Goal: Task Accomplishment & Management: Manage account settings

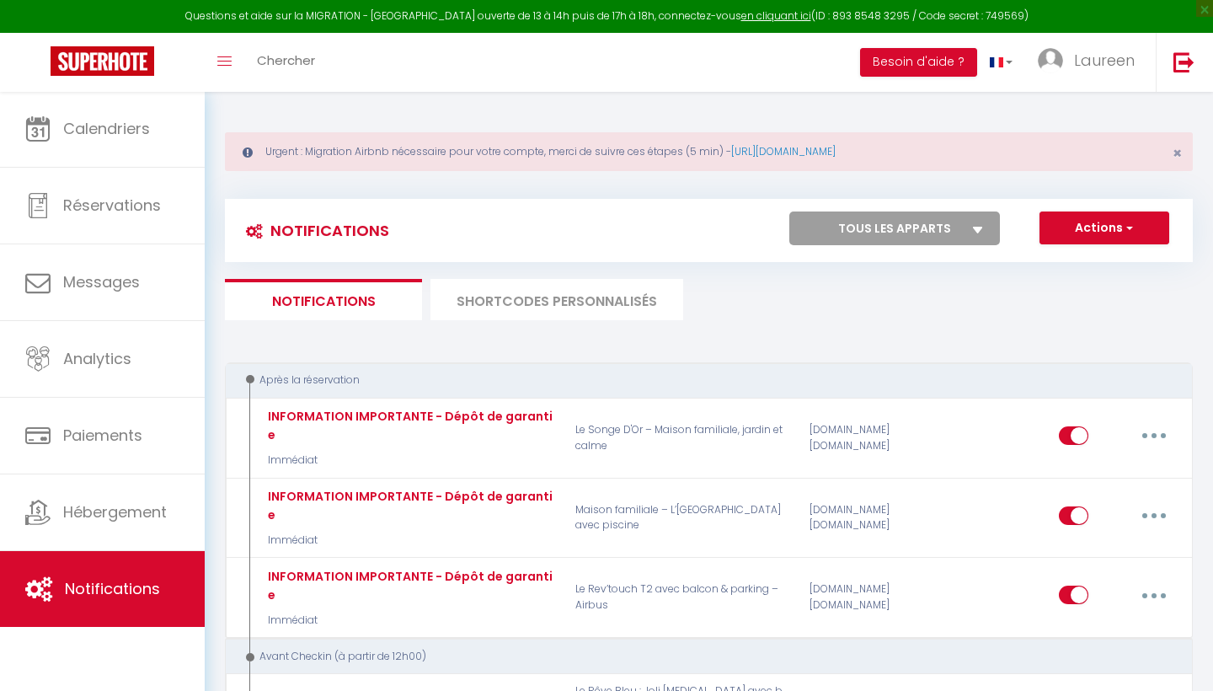
select select
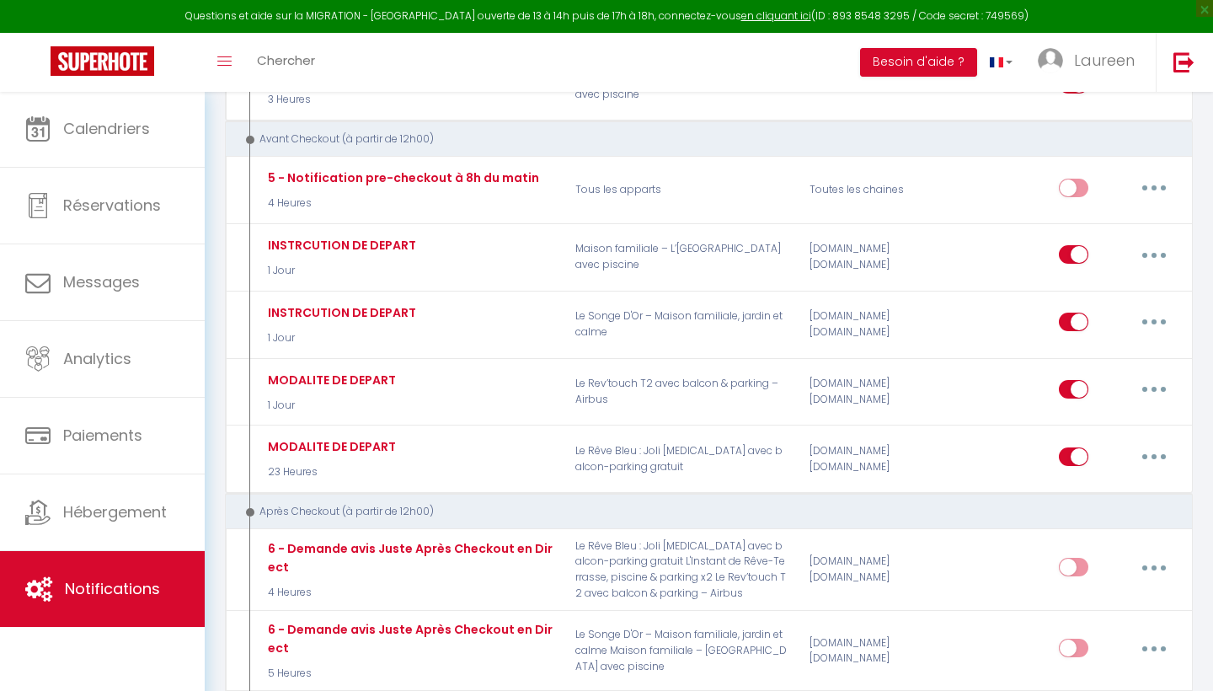
scroll to position [1143, 0]
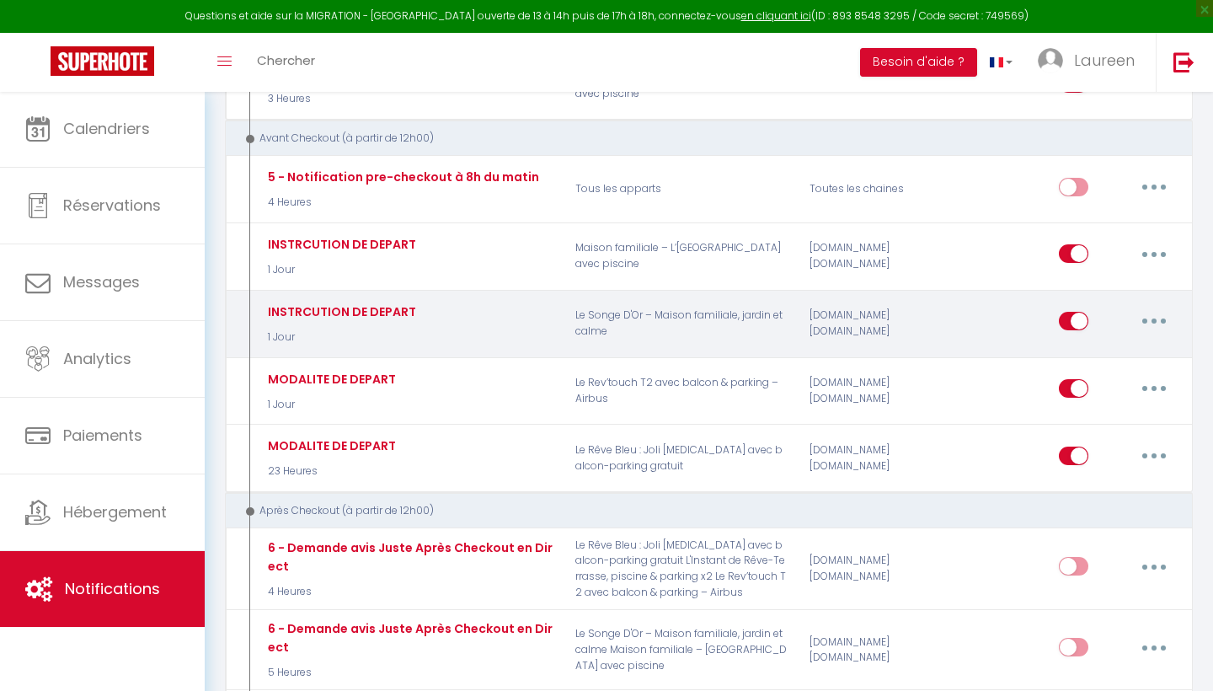
click at [1159, 307] on button "button" at bounding box center [1153, 320] width 47 height 27
click at [1077, 345] on link "Editer" at bounding box center [1110, 359] width 125 height 29
type input "INSTRCUTION DE DEPART"
select select "4"
select select "1 Jour"
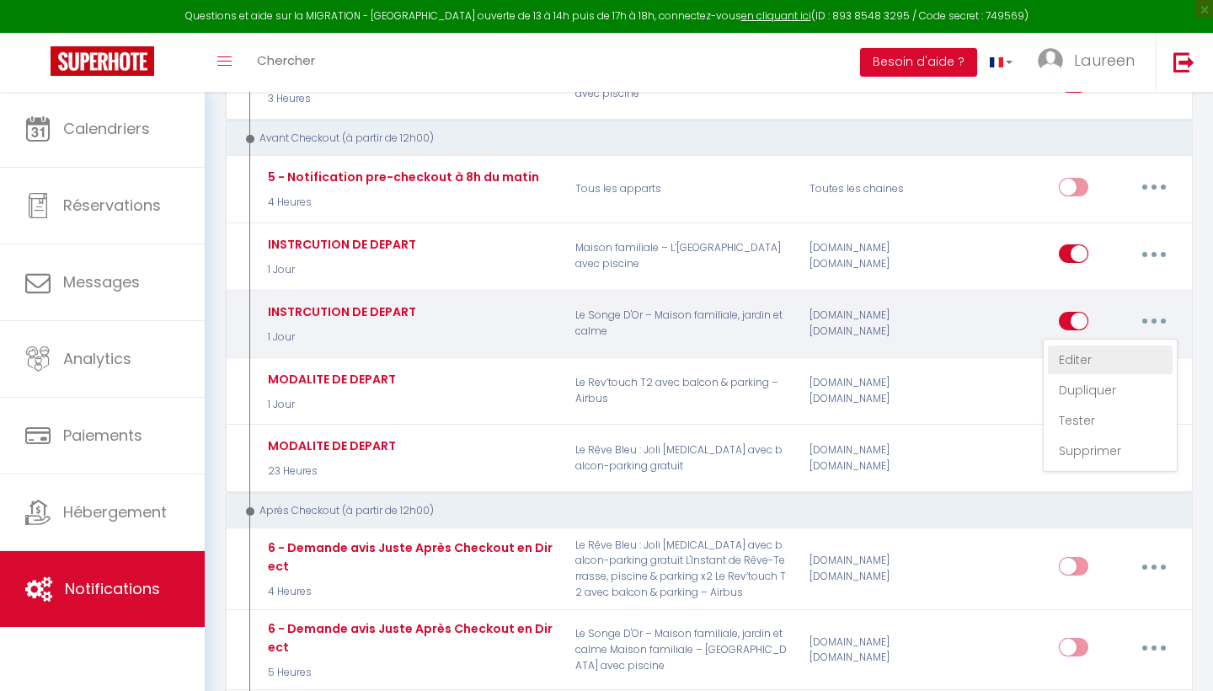
select select "if_booking_is_paid"
checkbox input "true"
checkbox input "false"
radio input "true"
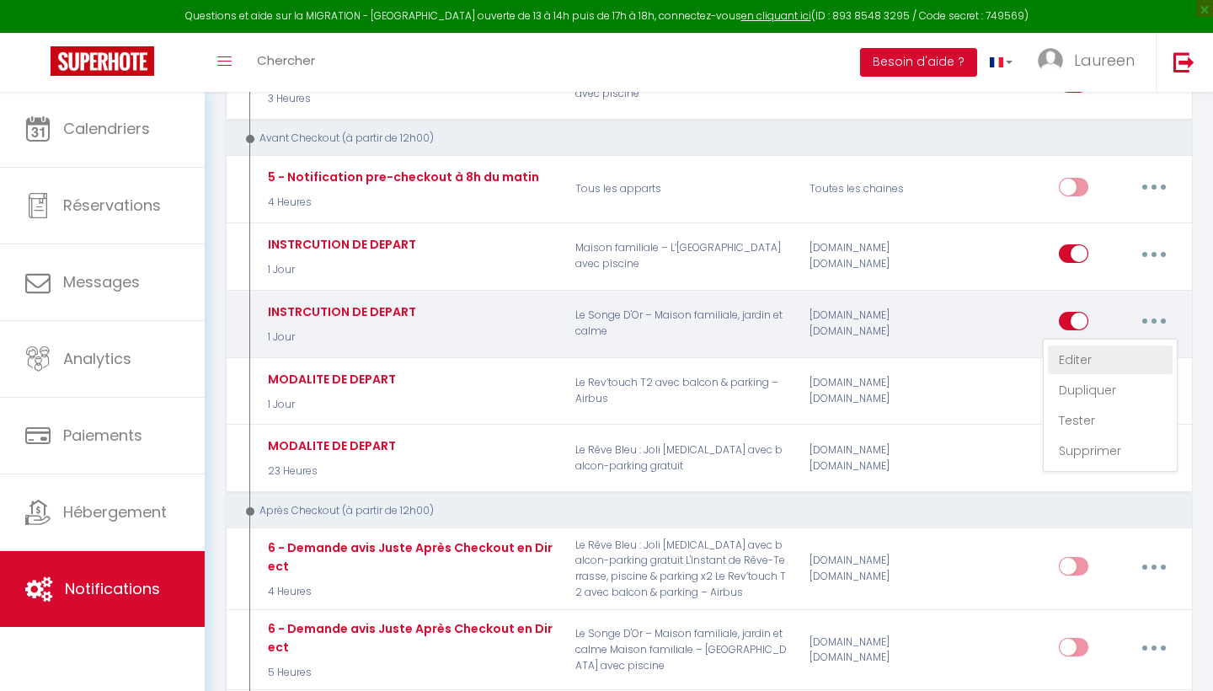
type input "INSTRCUTION DE DEPART [RENTAL:NAME]"
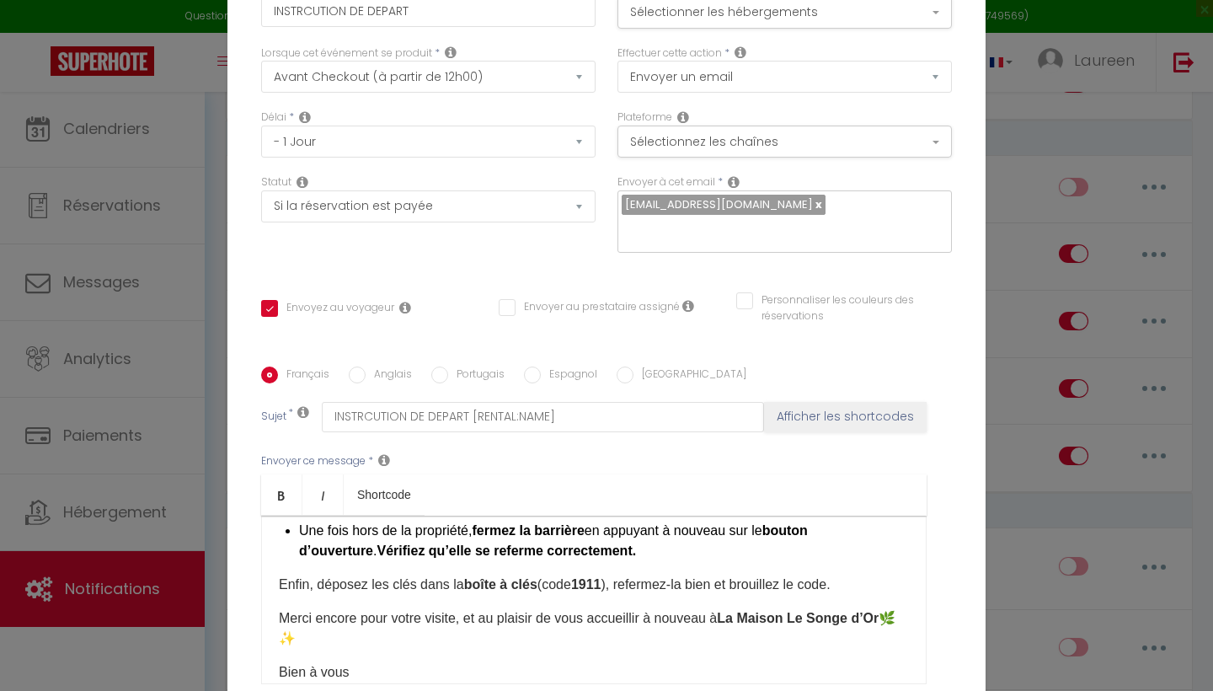
scroll to position [666, 0]
click at [601, 577] on strong "1911" at bounding box center [586, 584] width 30 height 14
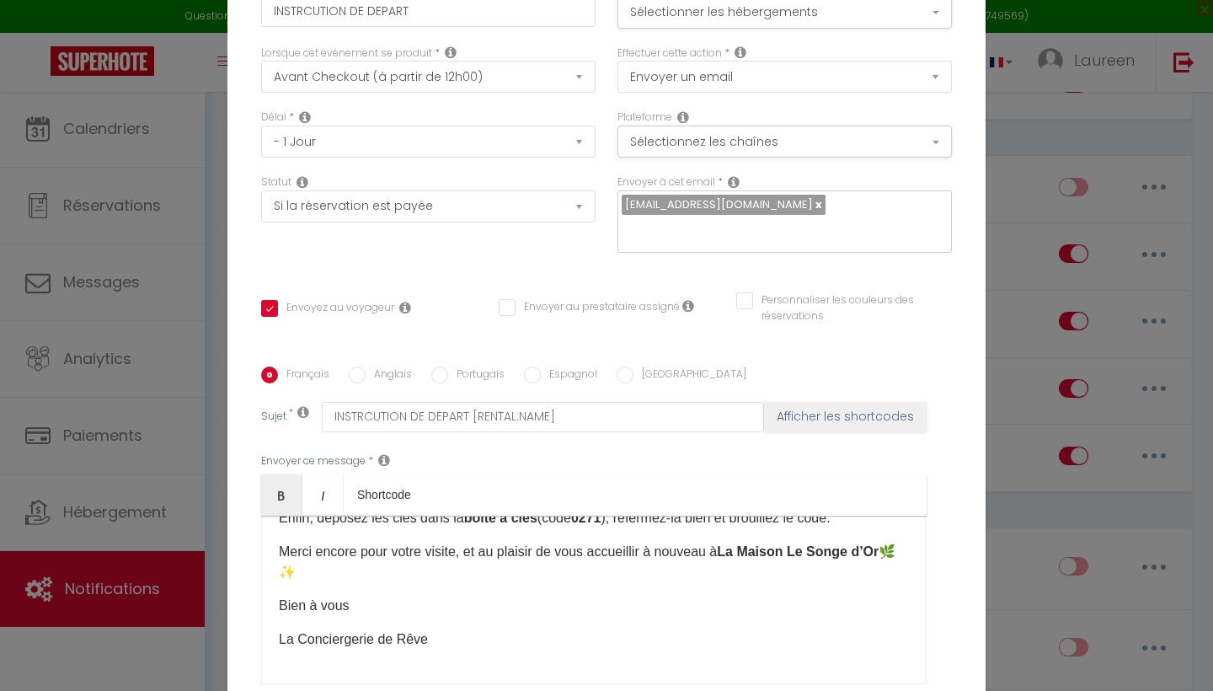
scroll to position [733, 0]
checkbox input "true"
checkbox input "false"
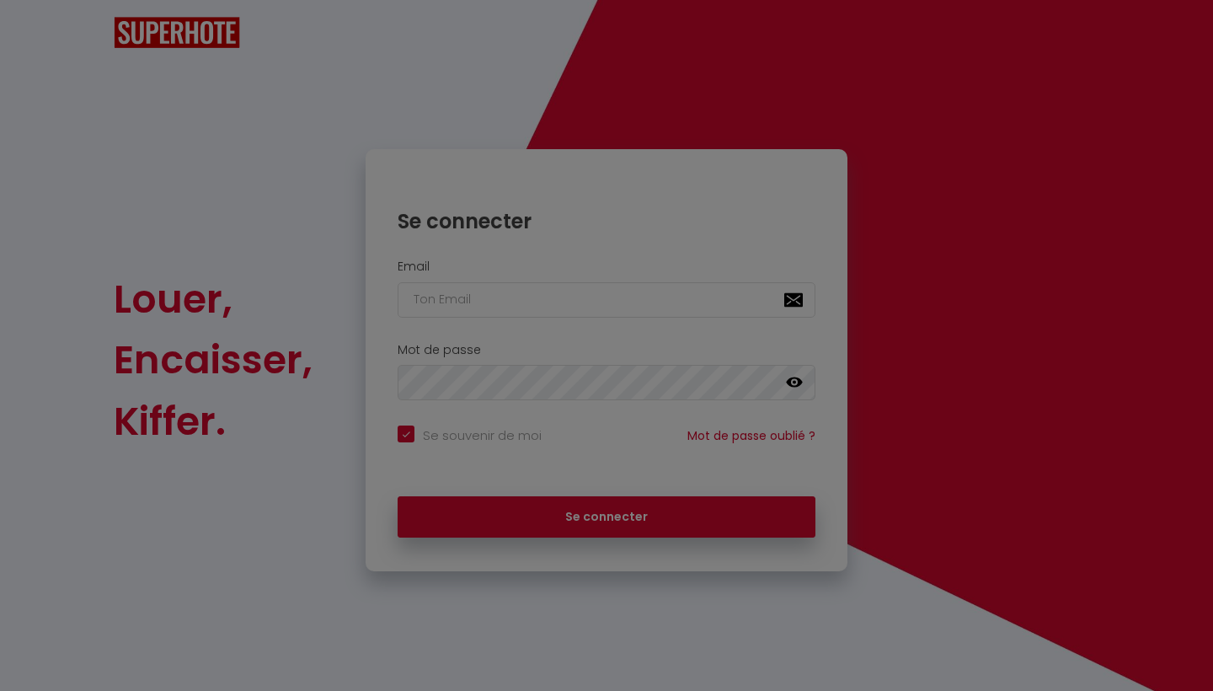
checkbox input "true"
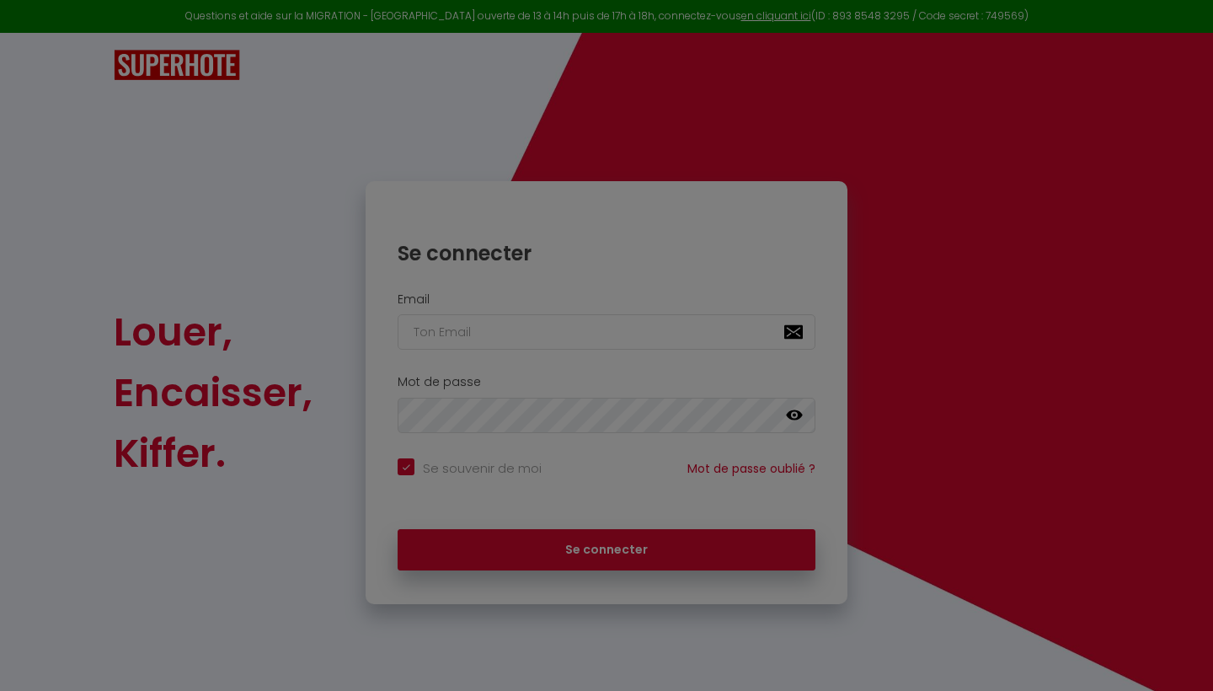
click at [480, 349] on div at bounding box center [606, 345] width 1213 height 691
drag, startPoint x: 538, startPoint y: 337, endPoint x: 631, endPoint y: 227, distance: 144.1
click at [553, 318] on div at bounding box center [606, 345] width 1213 height 691
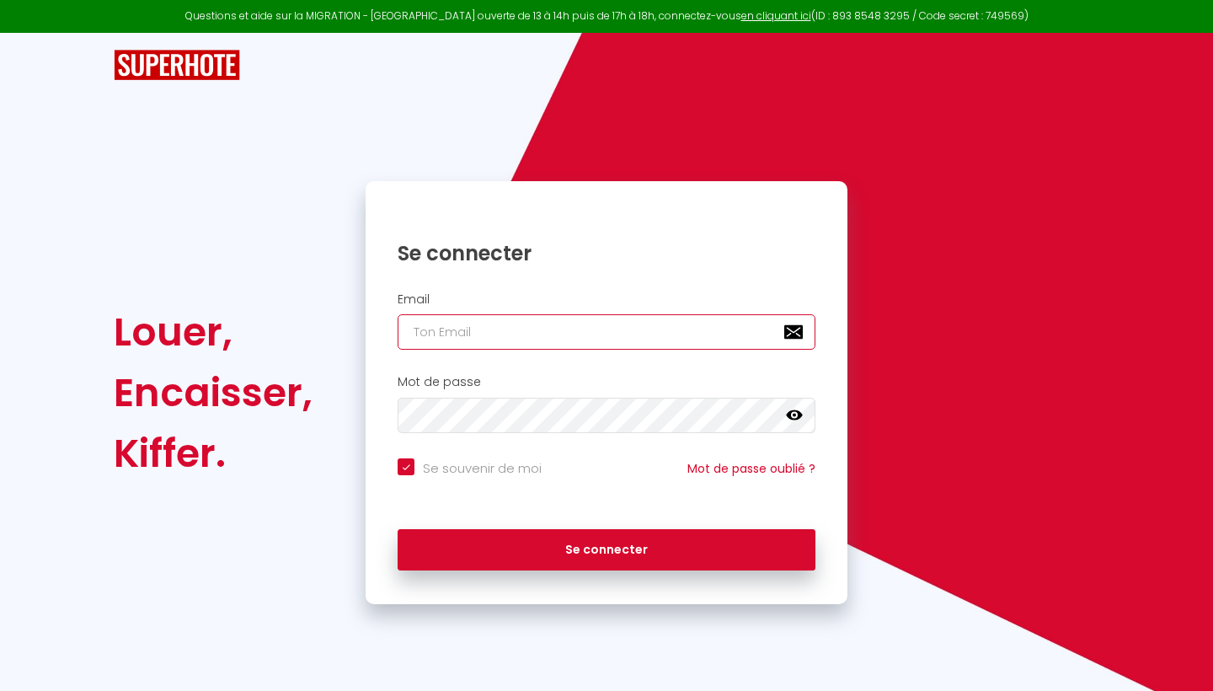
click at [413, 342] on input "email" at bounding box center [606, 331] width 418 height 35
checkbox input "true"
type input "o"
checkbox input "true"
type input "on"
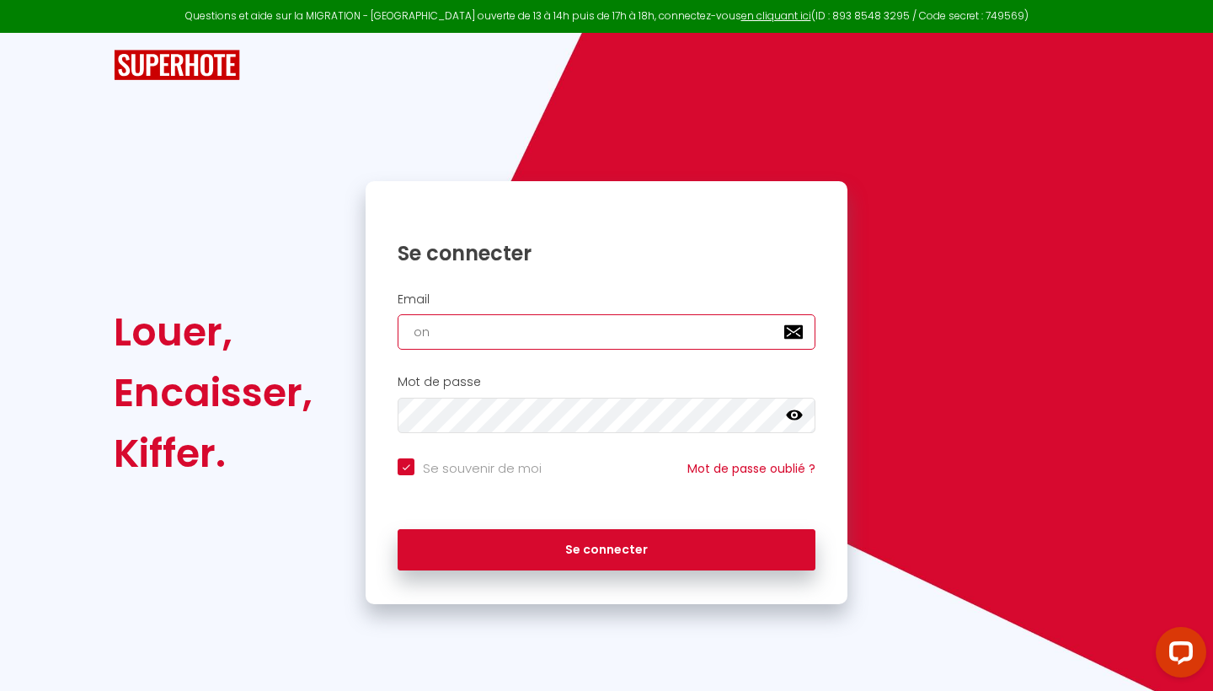
checkbox input "true"
type input "o"
checkbox input "true"
type input "c"
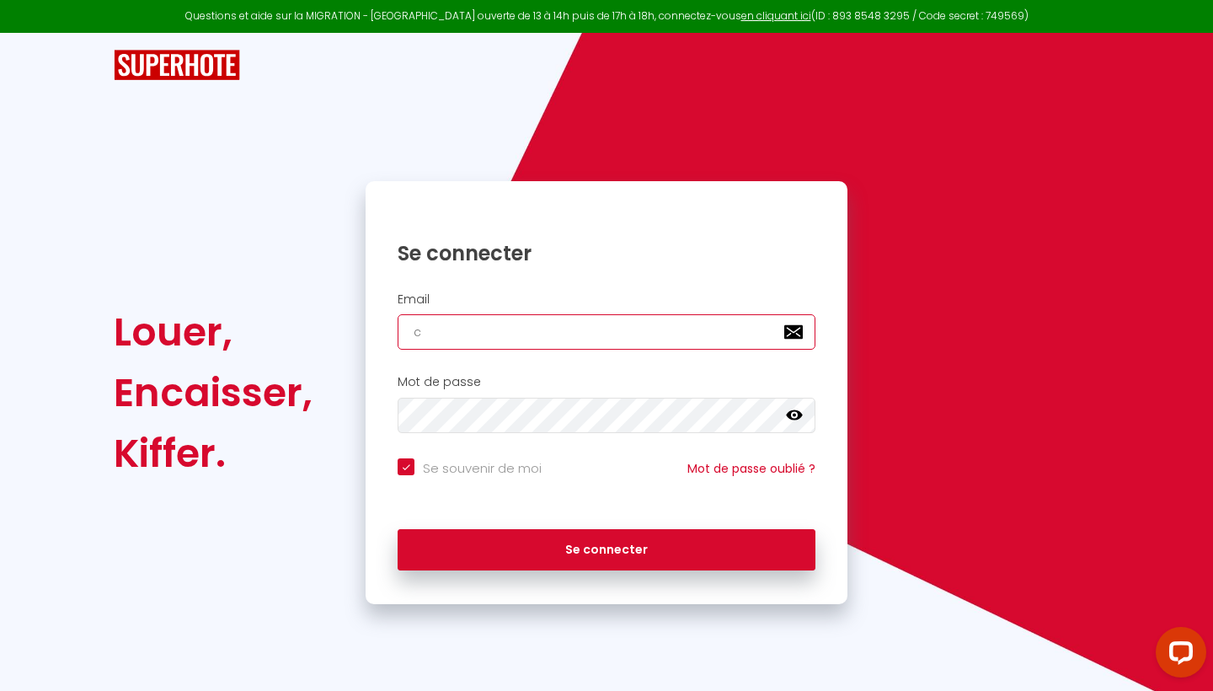
checkbox input "true"
type input "co"
checkbox input "true"
type input "con"
checkbox input "true"
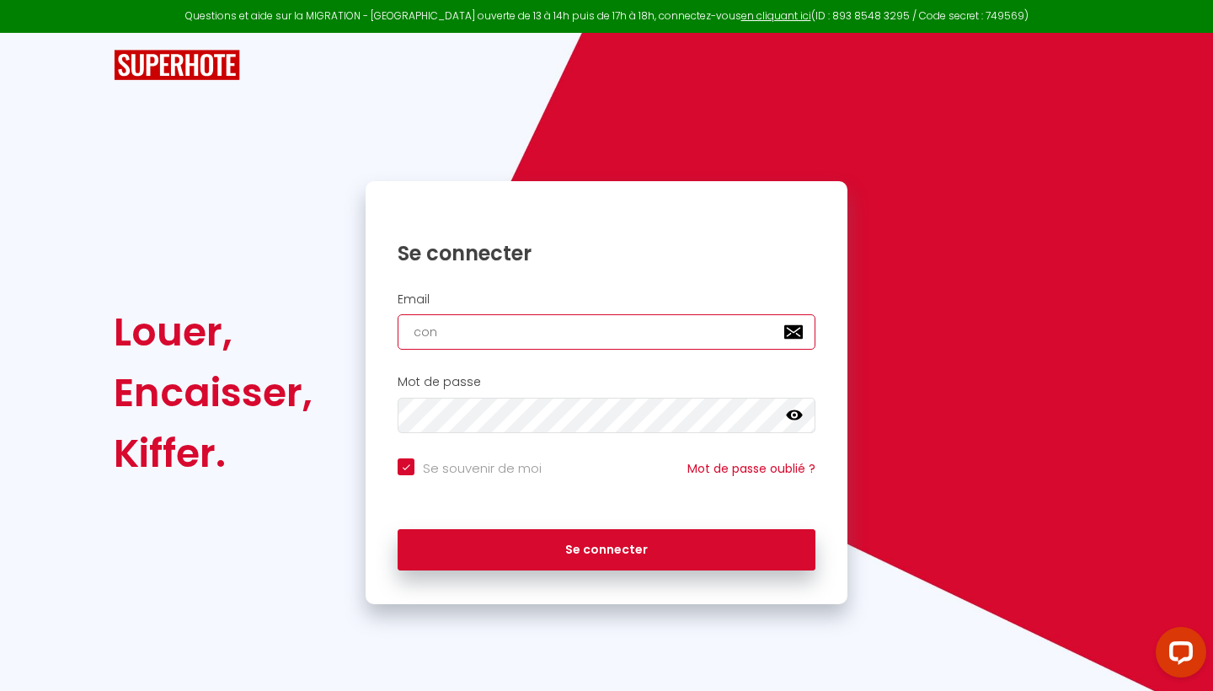
type input "cont"
checkbox input "true"
type input "cont"
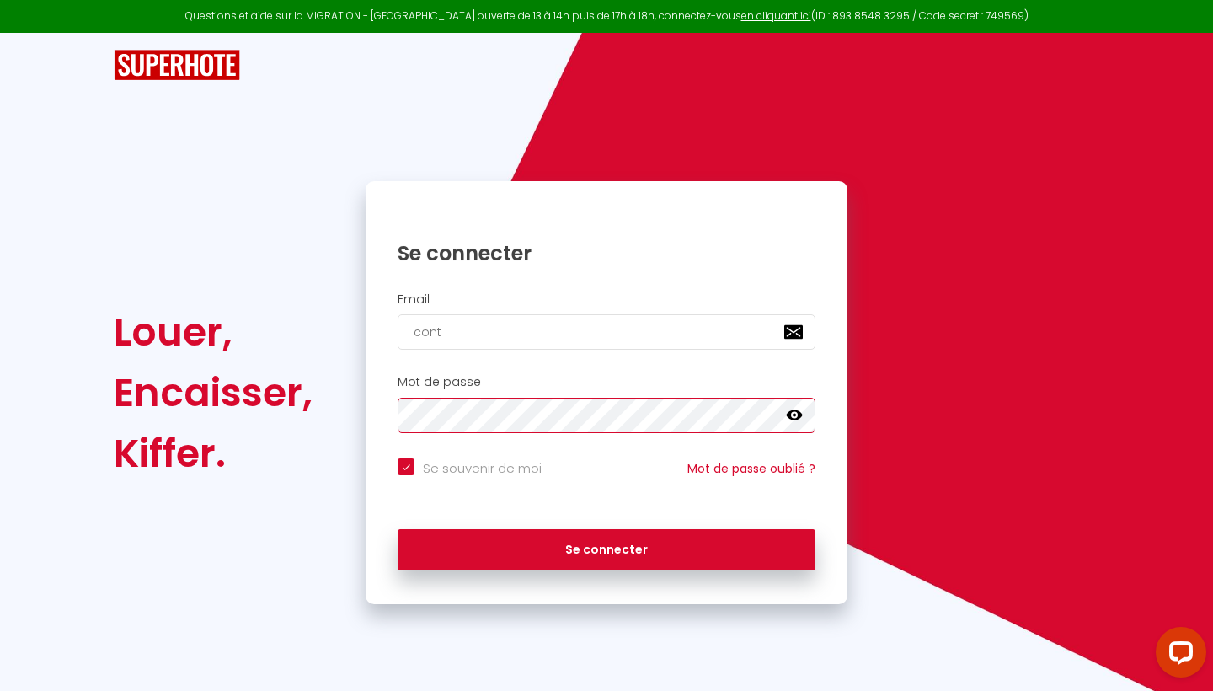
checkbox input "true"
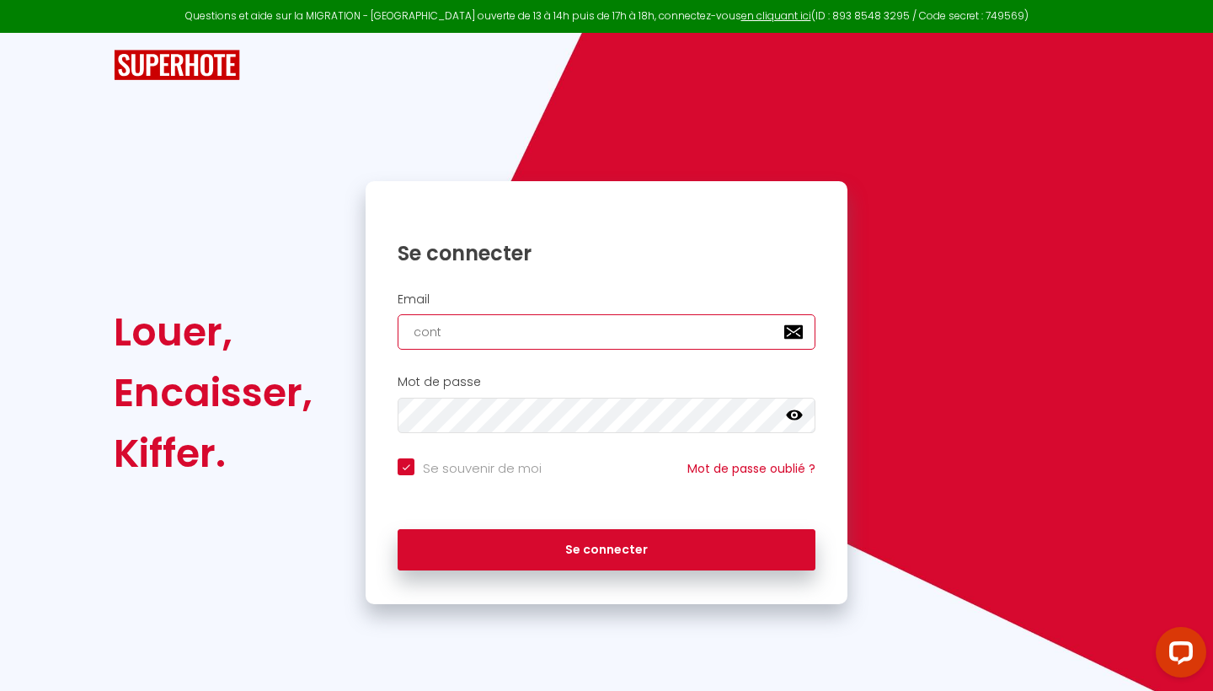
click at [450, 331] on input "cont" at bounding box center [606, 331] width 418 height 35
type input "conta"
checkbox input "true"
type input "contac"
checkbox input "true"
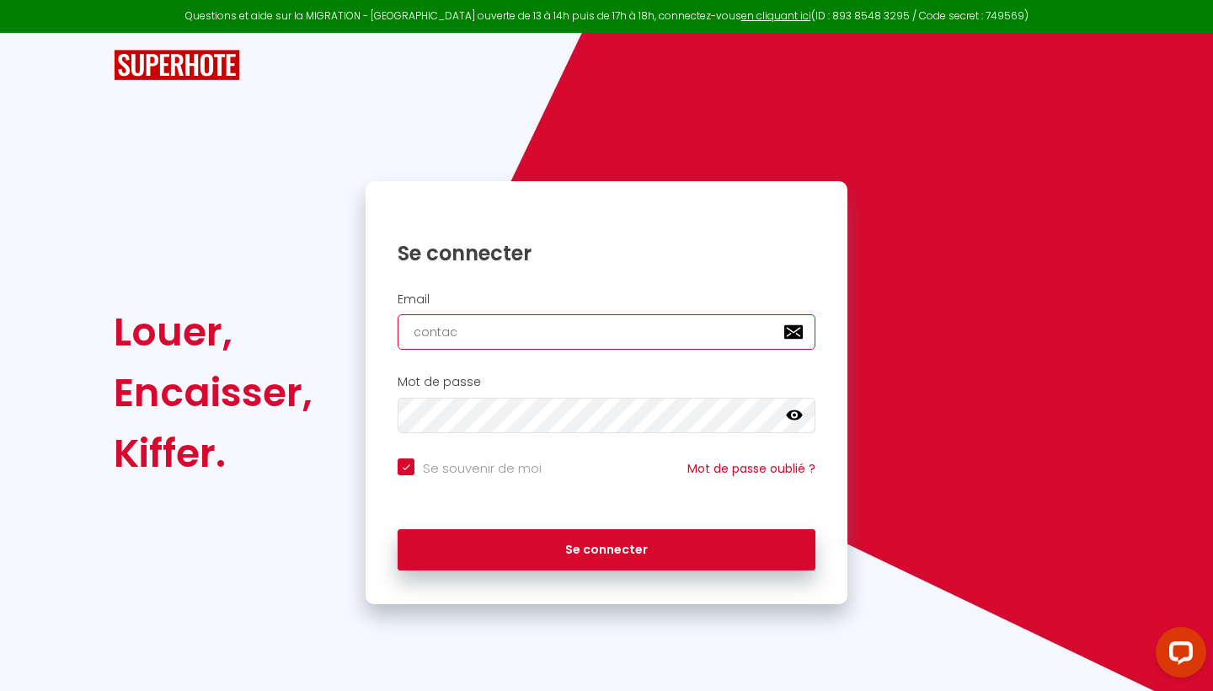
type input "contact"
checkbox input "true"
type input "contact@"
checkbox input "true"
type input "contact@l"
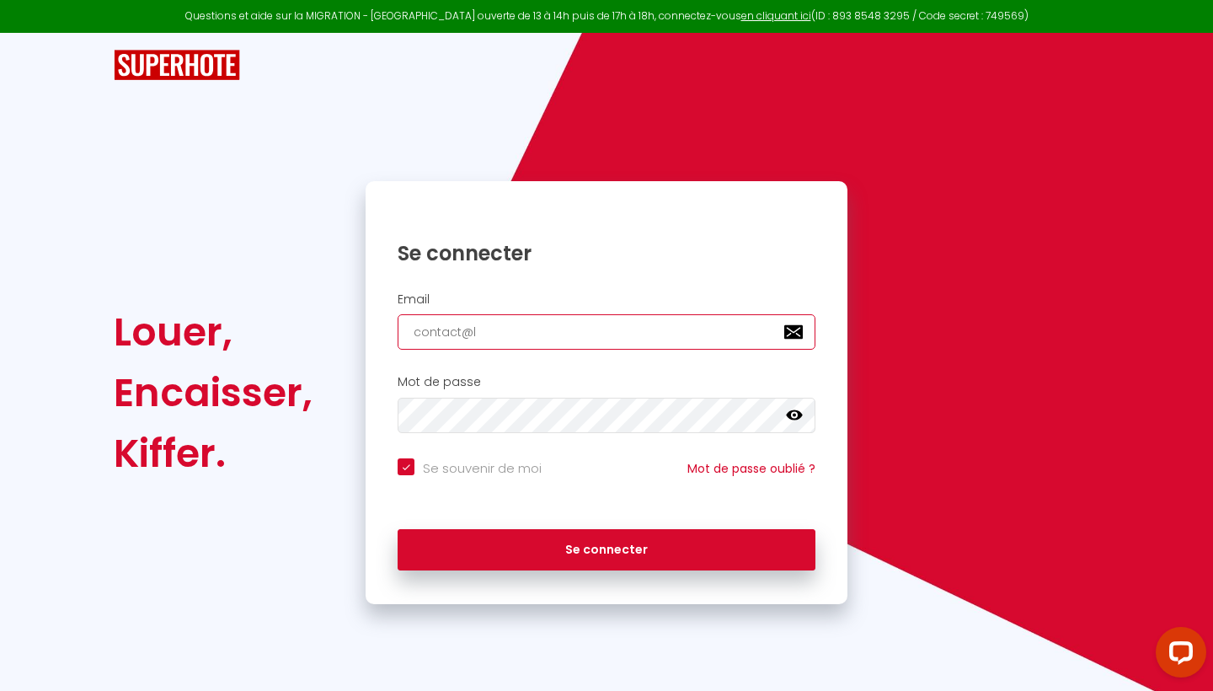
checkbox input "true"
type input "contact@la"
checkbox input "true"
type input "contact@lac"
checkbox input "true"
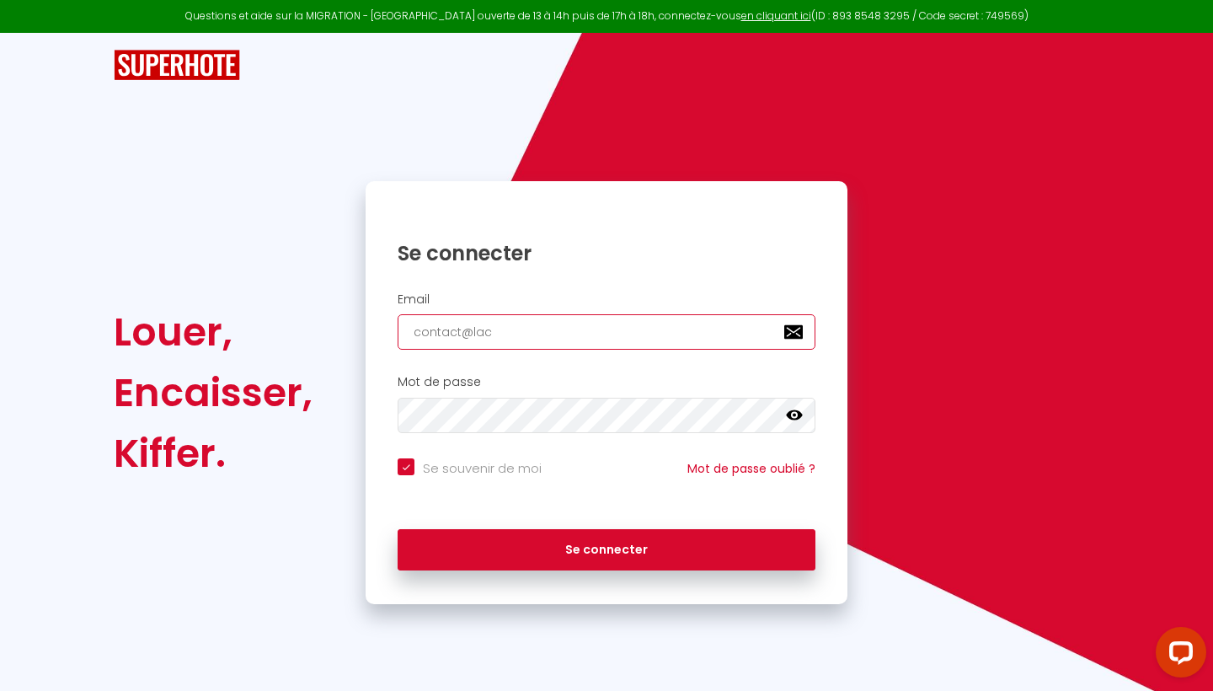
type input "contact@laco"
checkbox input "true"
type input "contact@lacon"
checkbox input "true"
type input "contact@laconc"
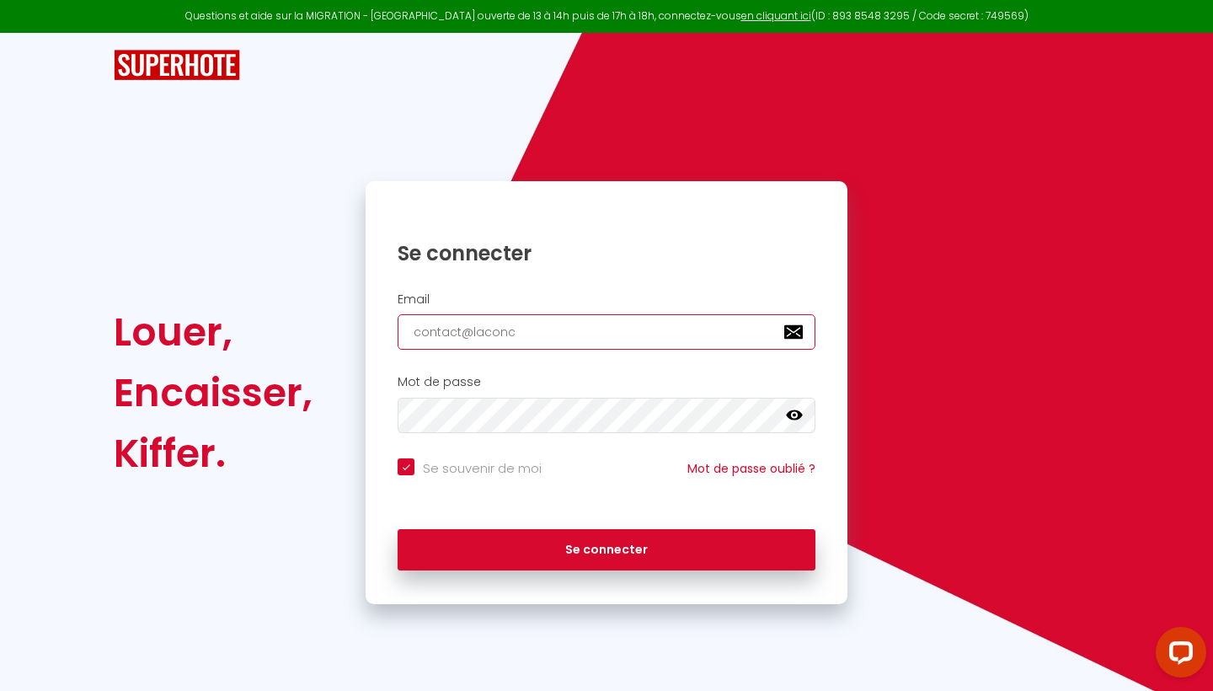
checkbox input "true"
type input "contact@laconci"
checkbox input "true"
type input "contact@laconcie"
checkbox input "true"
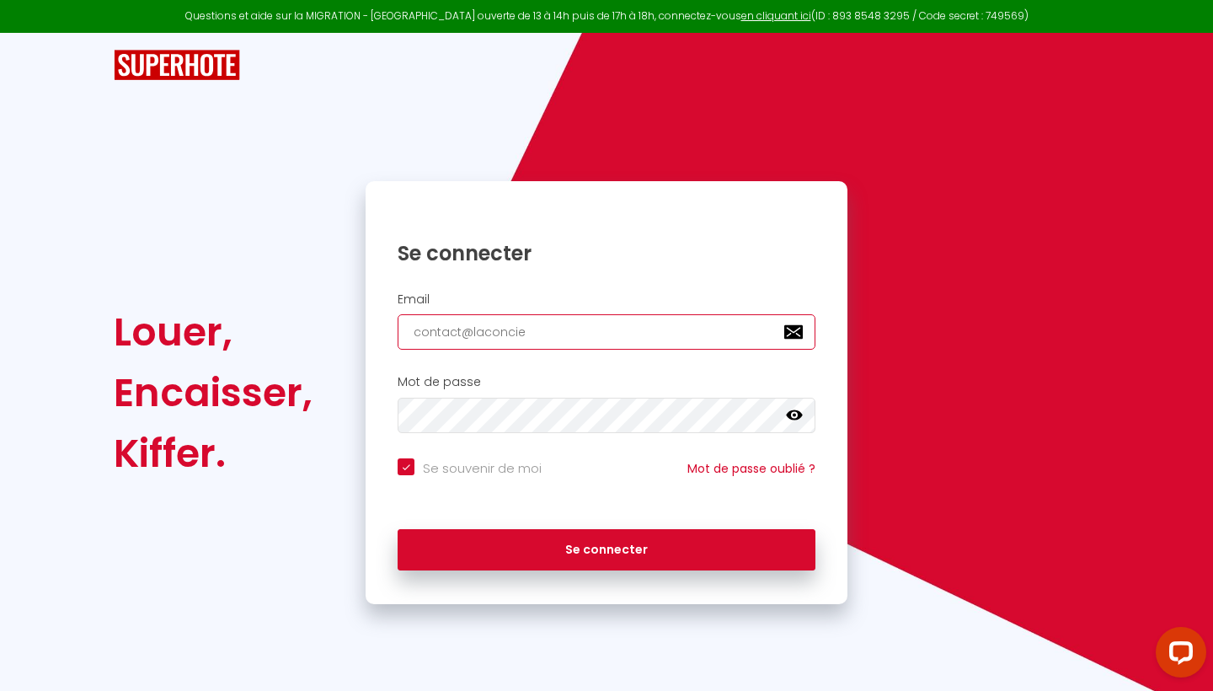
type input "contact@laconcier"
checkbox input "true"
type input "contact@laconcierg"
checkbox input "true"
type input "contact@laconcierge"
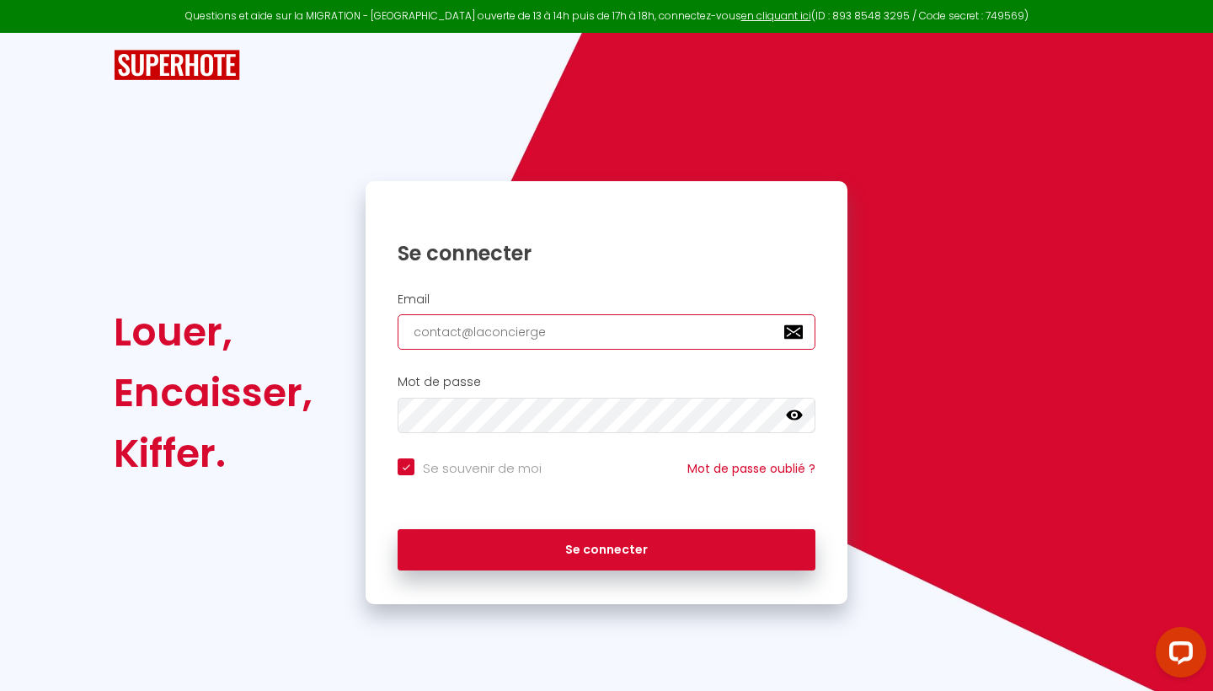
checkbox input "true"
type input "contact@laconcierger"
checkbox input "true"
type input "contact@laconciergeri"
checkbox input "true"
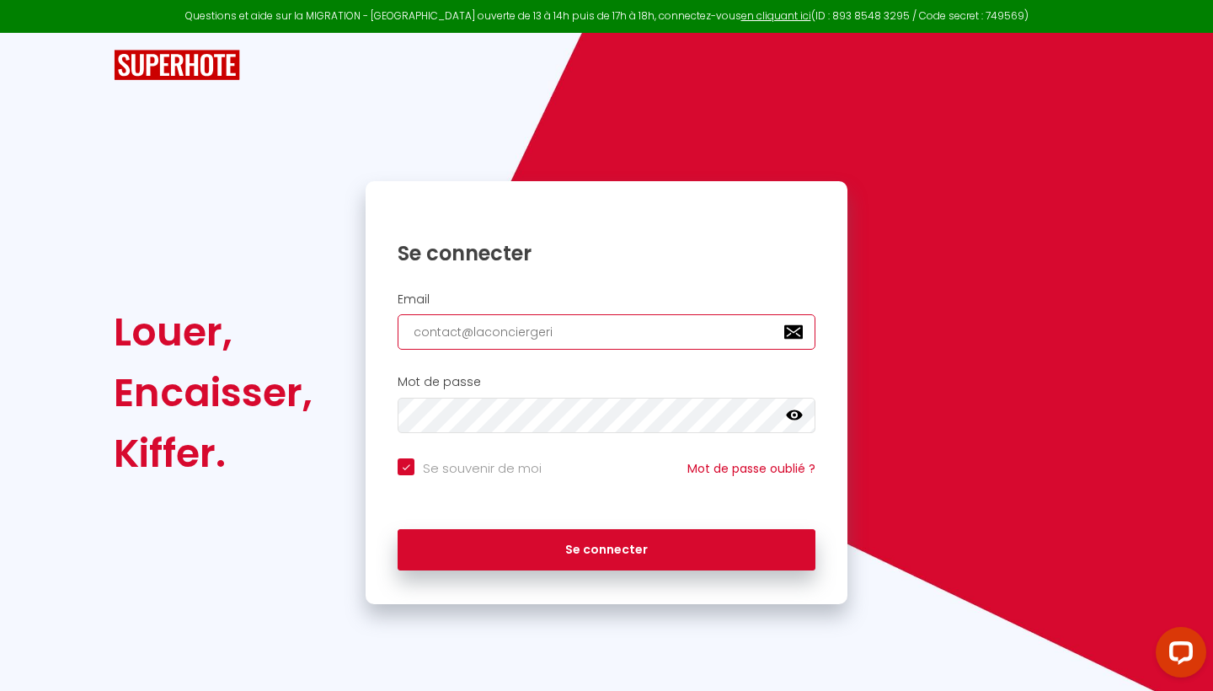
type input "contact@laconciergerie"
checkbox input "true"
type input "contact@laconciergeried"
checkbox input "true"
type input "contact@laconciergeriede"
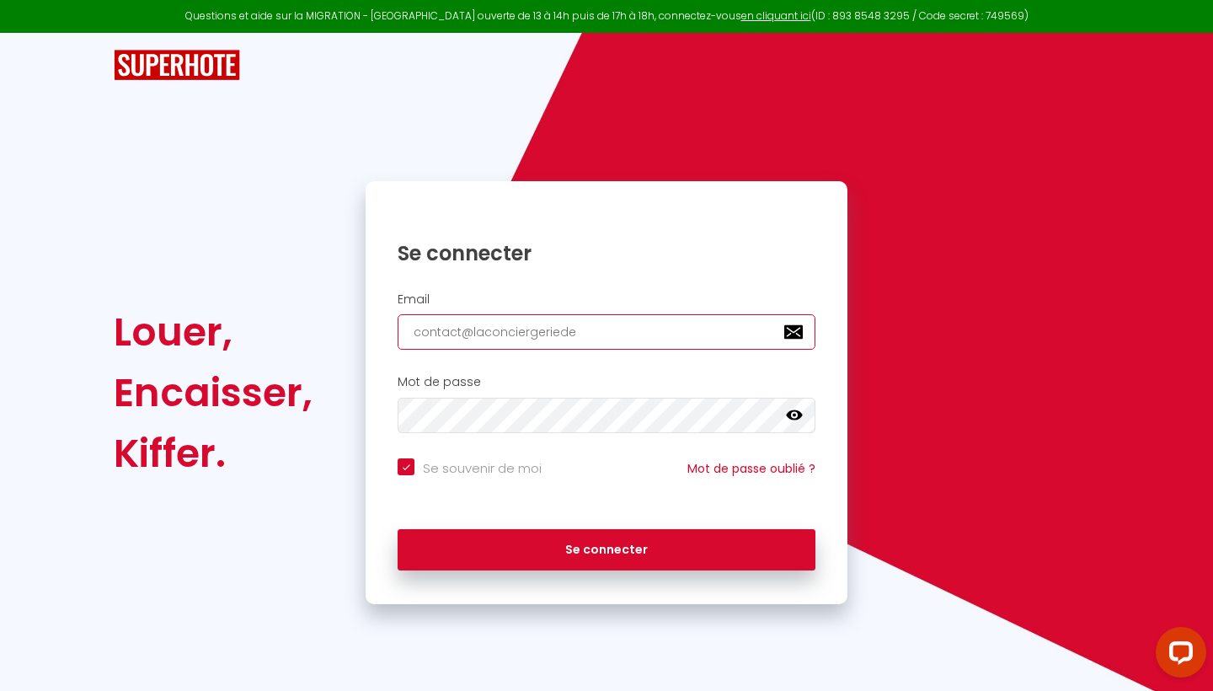
checkbox input "true"
type input "contact@laconciergerieder"
checkbox input "true"
type input "contact@laconciergeriedere"
checkbox input "true"
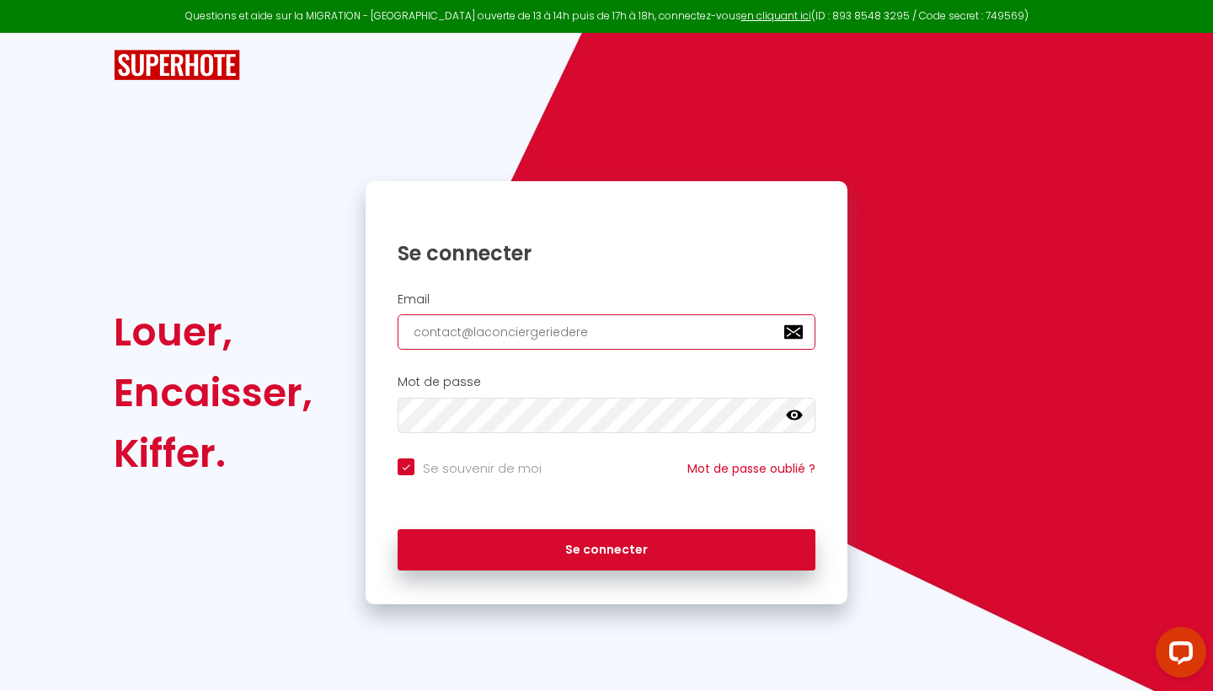
type input "contact@laconciergeriederev"
checkbox input "true"
type input "contact@laconciergeriedereve"
checkbox input "true"
type input "contact@laconciergeriedereve."
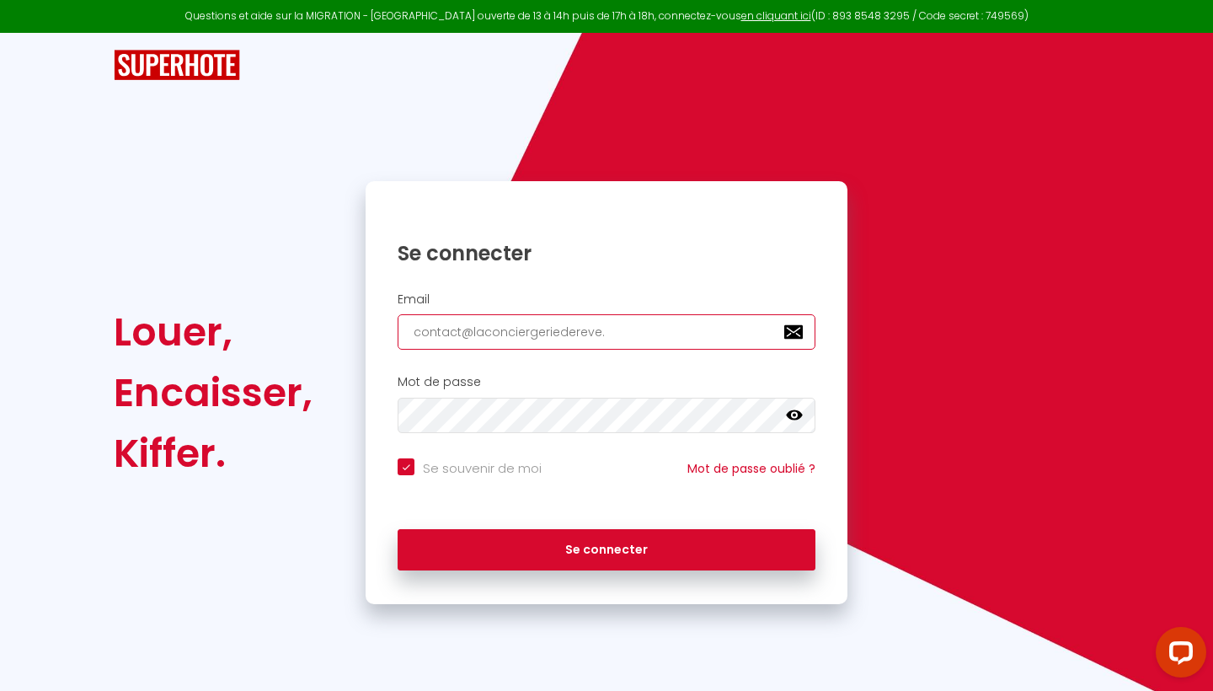
checkbox input "true"
type input "contact@laconciergeriedereve.f"
checkbox input "true"
type input "[EMAIL_ADDRESS][DOMAIN_NAME]"
checkbox input "true"
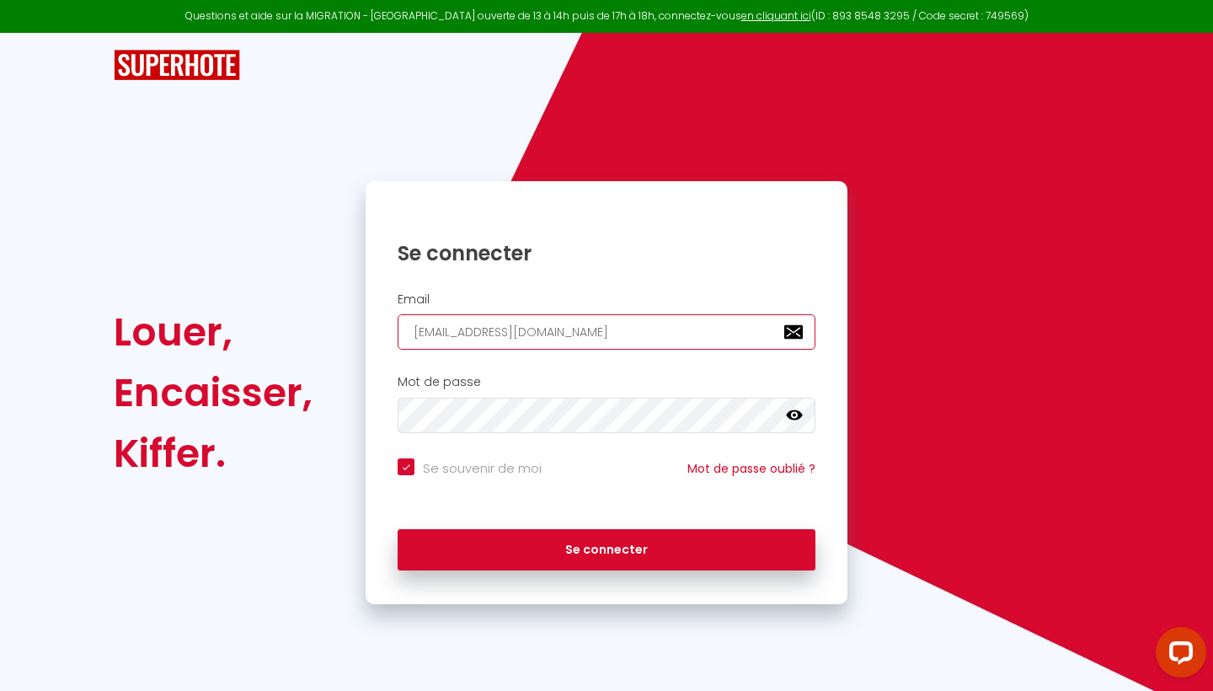
type input "[EMAIL_ADDRESS][DOMAIN_NAME]"
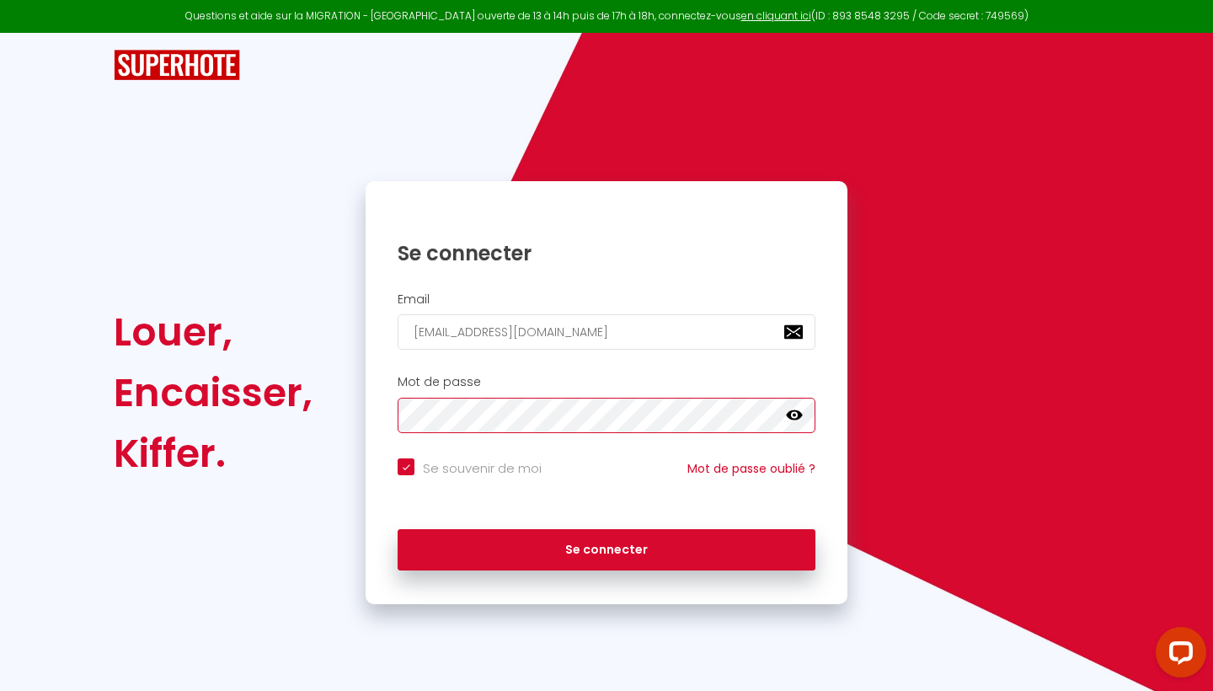
click at [606, 547] on button "Se connecter" at bounding box center [606, 550] width 418 height 42
checkbox input "true"
